Goal: Information Seeking & Learning: Learn about a topic

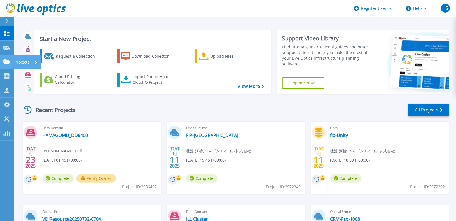
click at [5, 59] on icon at bounding box center [6, 61] width 7 height 5
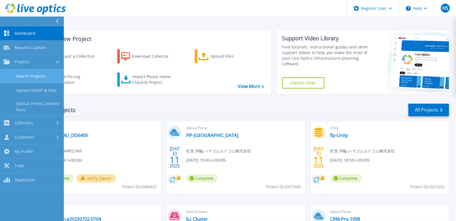
click at [14, 75] on link "Search Projects" at bounding box center [32, 76] width 64 height 14
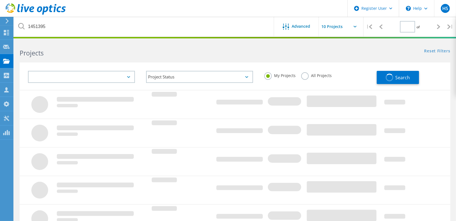
type input "1"
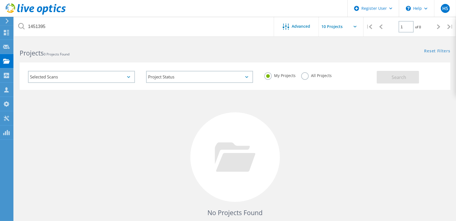
click at [319, 73] on label "All Projects" at bounding box center [316, 74] width 31 height 5
click at [0, 0] on input "All Projects" at bounding box center [0, 0] width 0 height 0
click at [387, 74] on button "Search" at bounding box center [398, 77] width 42 height 13
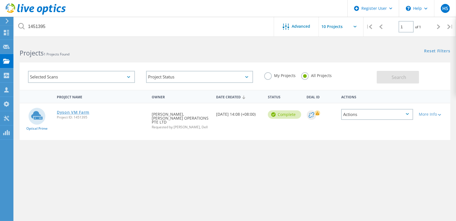
click at [78, 113] on link "Dyson VM Farm" at bounding box center [73, 112] width 32 height 4
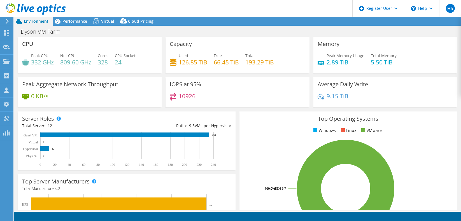
select select "Tokyo"
select select "USD"
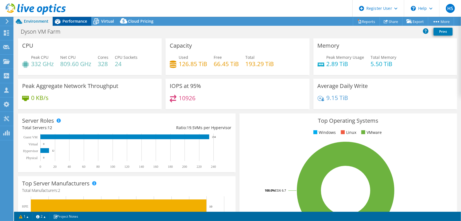
click at [82, 19] on span "Performance" at bounding box center [74, 20] width 25 height 5
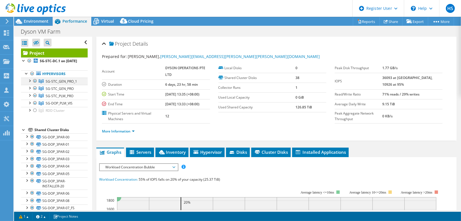
click at [30, 78] on div at bounding box center [30, 81] width 6 height 6
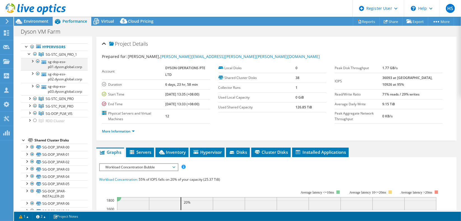
scroll to position [27, 0]
click at [30, 95] on div at bounding box center [30, 98] width 6 height 6
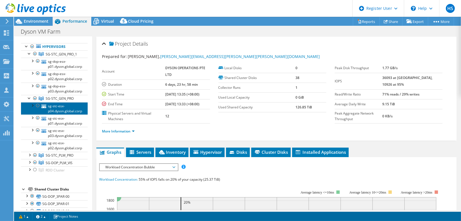
click at [42, 104] on link "sg-stc-esx-p04.dyson.global.corp" at bounding box center [54, 108] width 67 height 12
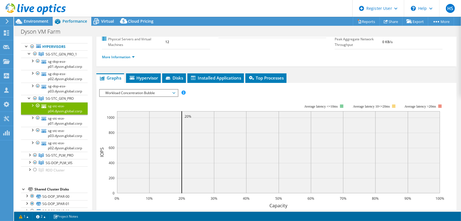
scroll to position [76, 0]
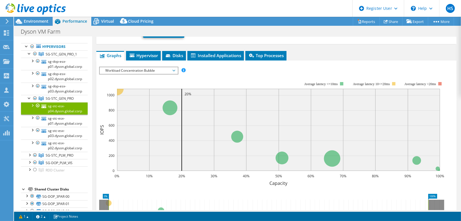
click at [174, 67] on span "Workload Concentration Bubble" at bounding box center [139, 70] width 72 height 7
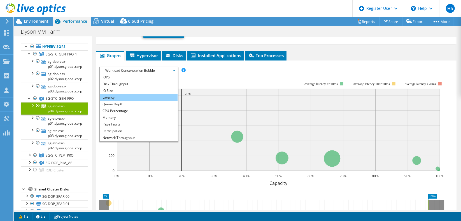
click at [150, 94] on li "Latency" at bounding box center [139, 97] width 78 height 7
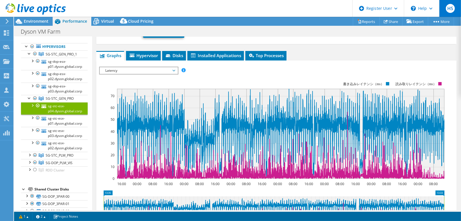
click at [454, 9] on span "HS" at bounding box center [450, 8] width 9 height 9
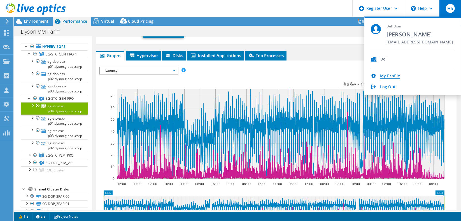
click at [395, 74] on link "My Profile" at bounding box center [390, 76] width 20 height 5
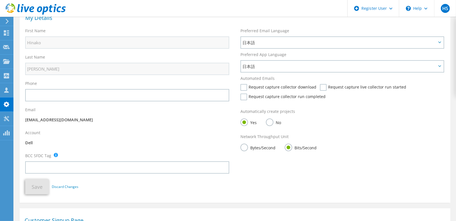
scroll to position [43, 0]
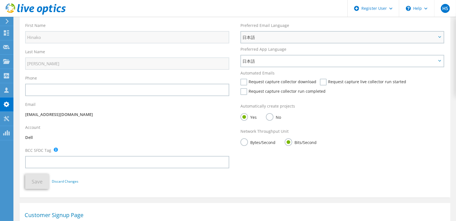
click at [291, 36] on span "日本語" at bounding box center [340, 37] width 194 height 7
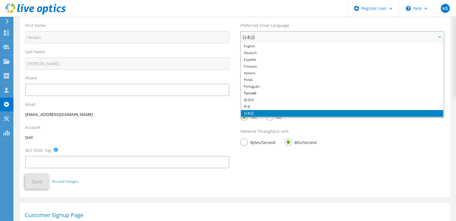
click at [291, 32] on span "日本語" at bounding box center [342, 37] width 202 height 11
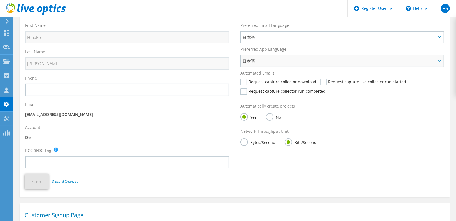
click at [262, 64] on div "日本語 English Deutsch Español Français Italiano Polski Português Русский 한국어 中文 日…" at bounding box center [343, 61] width 204 height 12
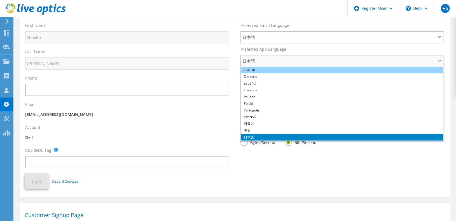
click at [278, 67] on li "English" at bounding box center [342, 70] width 202 height 7
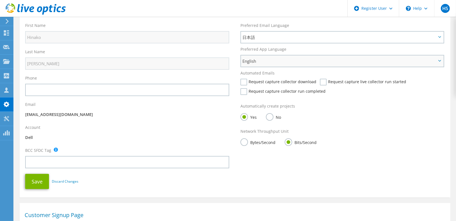
scroll to position [46, 0]
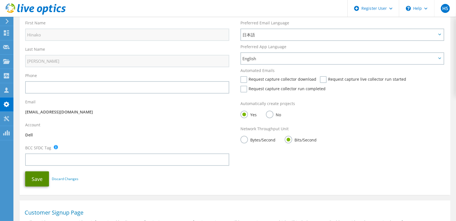
click at [36, 171] on button "Save" at bounding box center [37, 178] width 24 height 15
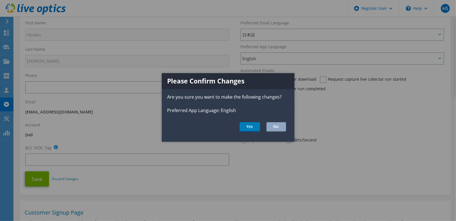
click at [252, 122] on li "Yes" at bounding box center [250, 127] width 20 height 10
click at [252, 124] on button "Yes" at bounding box center [250, 127] width 20 height 10
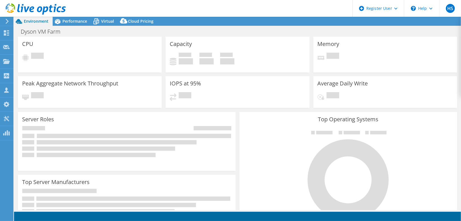
select select "[GEOGRAPHIC_DATA]"
select select "USD"
click at [79, 21] on span "Performance" at bounding box center [74, 20] width 25 height 5
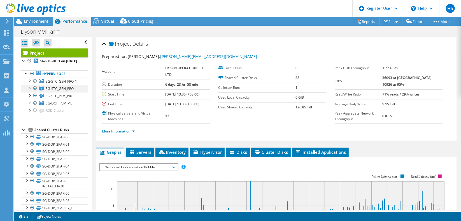
click at [27, 90] on div at bounding box center [30, 88] width 6 height 6
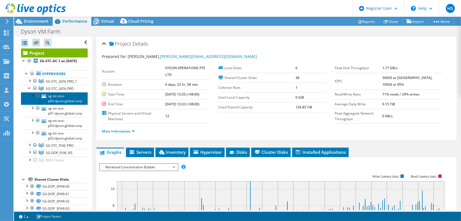
click at [57, 101] on link "sg-stc-esx-p04.dyson.global.corp" at bounding box center [54, 98] width 67 height 12
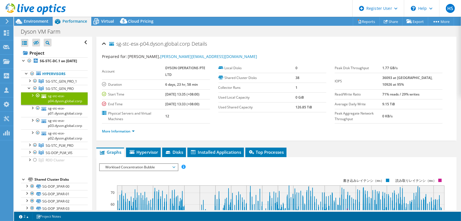
click at [138, 164] on span "Workload Concentration Bubble" at bounding box center [139, 167] width 72 height 7
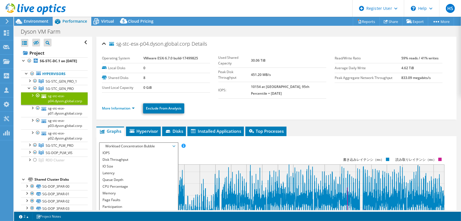
click at [194, 150] on rect at bounding box center [271, 206] width 345 height 112
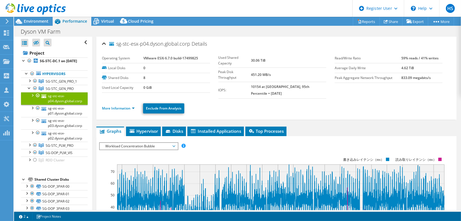
scroll to position [59, 0]
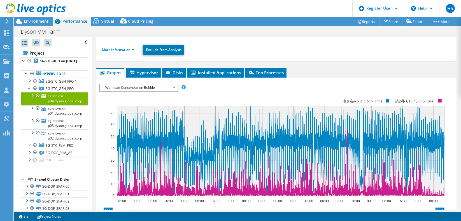
click at [177, 84] on span "Workload Concentration Bubble" at bounding box center [139, 87] width 78 height 7
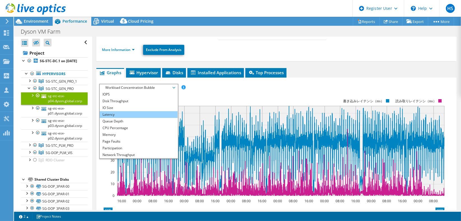
click at [154, 111] on li "Latency" at bounding box center [139, 114] width 78 height 7
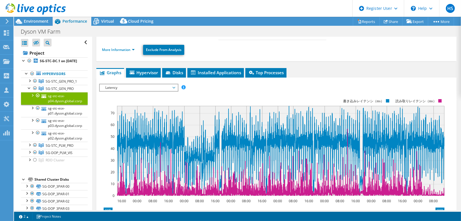
click at [239, 91] on rect at bounding box center [271, 147] width 345 height 112
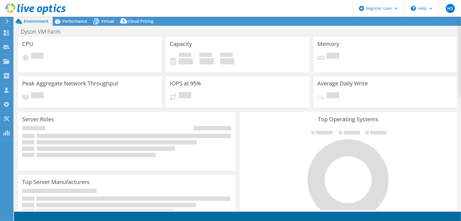
select select "Tokyo"
select select "USD"
click at [57, 23] on icon at bounding box center [58, 21] width 6 height 5
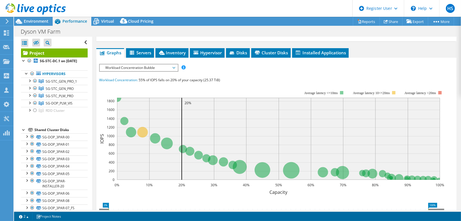
scroll to position [99, 0]
click at [135, 65] on span "Workload Concentration Bubble" at bounding box center [139, 68] width 72 height 7
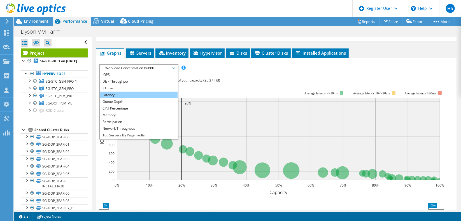
click at [133, 92] on li "Latency" at bounding box center [139, 95] width 78 height 7
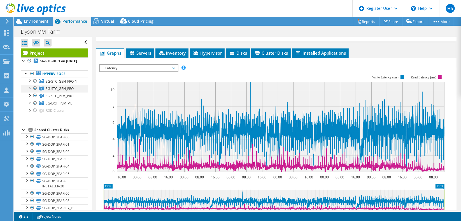
click at [30, 90] on div at bounding box center [30, 88] width 6 height 6
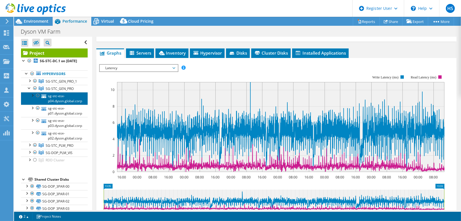
click at [55, 99] on link "sg-stc-esx-p04.dyson.global.corp" at bounding box center [54, 98] width 67 height 12
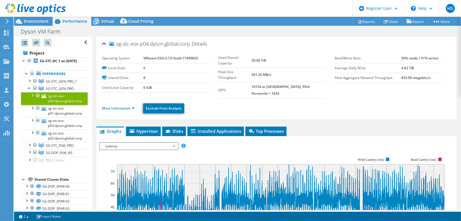
scroll to position [0, 0]
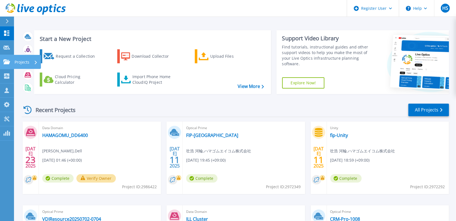
click at [7, 61] on icon at bounding box center [6, 61] width 7 height 5
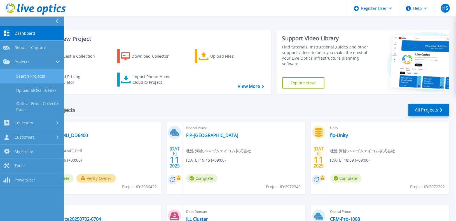
click at [16, 75] on link "Search Projects" at bounding box center [32, 76] width 64 height 14
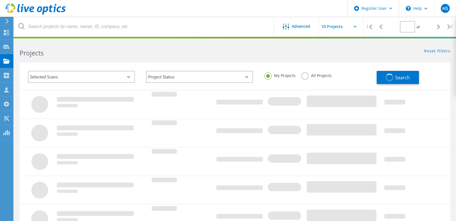
type input "1"
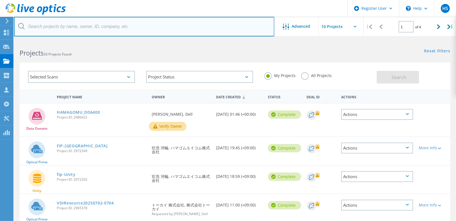
click at [130, 18] on input "text" at bounding box center [144, 27] width 261 height 20
paste input "1451395"
type input "1451395"
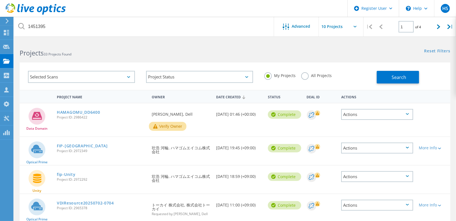
click at [308, 69] on div "My Projects All Projects" at bounding box center [318, 75] width 118 height 21
click at [303, 74] on label "All Projects" at bounding box center [316, 74] width 31 height 5
click at [0, 0] on input "All Projects" at bounding box center [0, 0] width 0 height 0
click at [412, 79] on button "Search" at bounding box center [398, 77] width 42 height 13
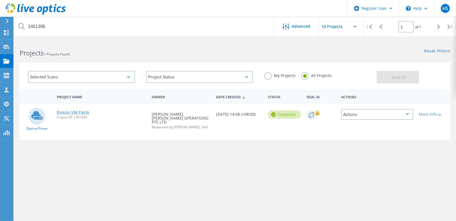
click at [68, 111] on link "Dyson VM Farm" at bounding box center [73, 112] width 32 height 4
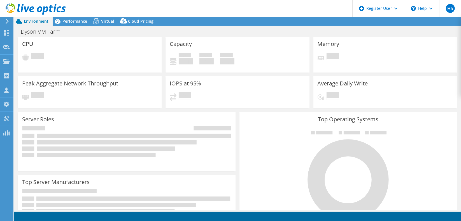
select select "USD"
select select "[GEOGRAPHIC_DATA]"
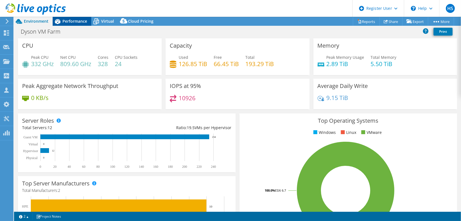
click at [89, 19] on div "Performance" at bounding box center [72, 21] width 39 height 9
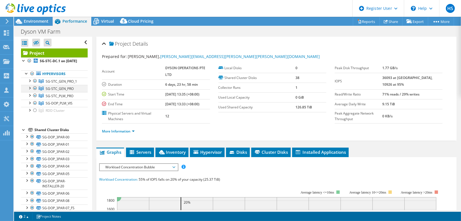
click at [30, 90] on div at bounding box center [30, 88] width 6 height 6
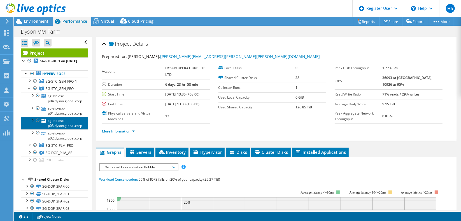
click at [70, 124] on link "sg-stc-esx-p03.dyson.global.corp" at bounding box center [54, 123] width 67 height 12
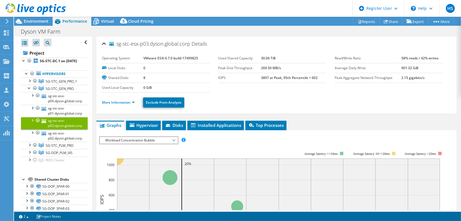
click at [147, 137] on span "Workload Concentration Bubble" at bounding box center [139, 140] width 72 height 7
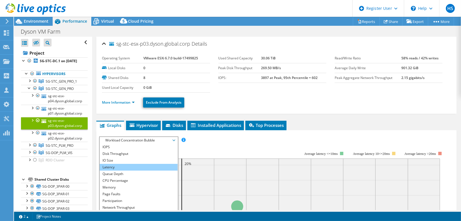
click at [142, 164] on li "Latency" at bounding box center [139, 167] width 78 height 7
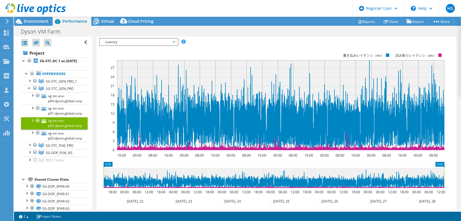
scroll to position [98, 0]
